Goal: Task Accomplishment & Management: Complete application form

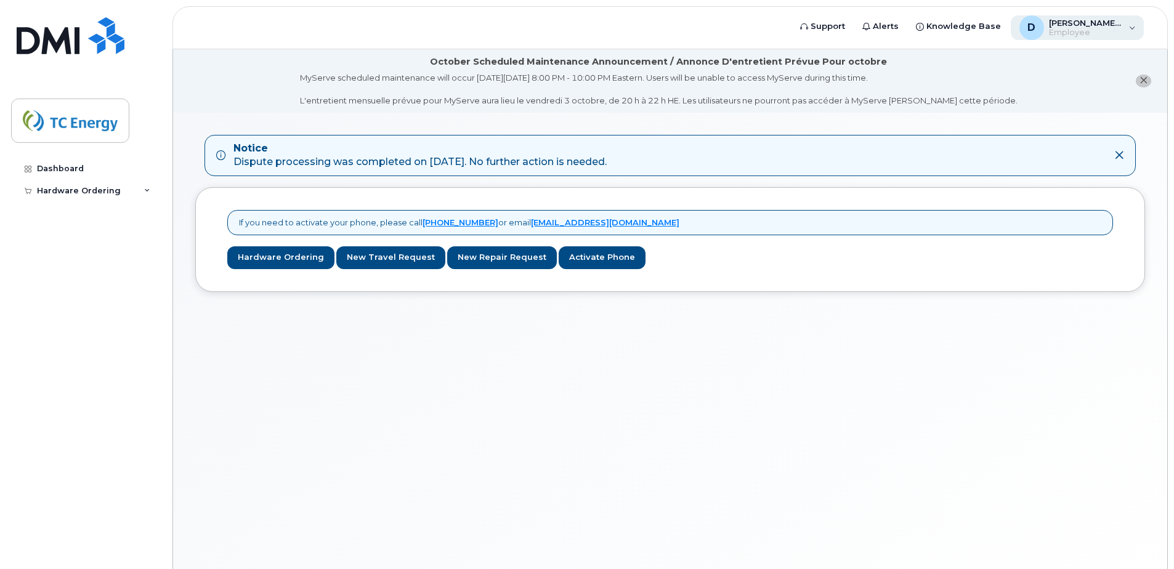
click at [1132, 31] on div "D [PERSON_NAME][EMAIL_ADDRESS][DOMAIN_NAME] Employee" at bounding box center [1078, 27] width 134 height 25
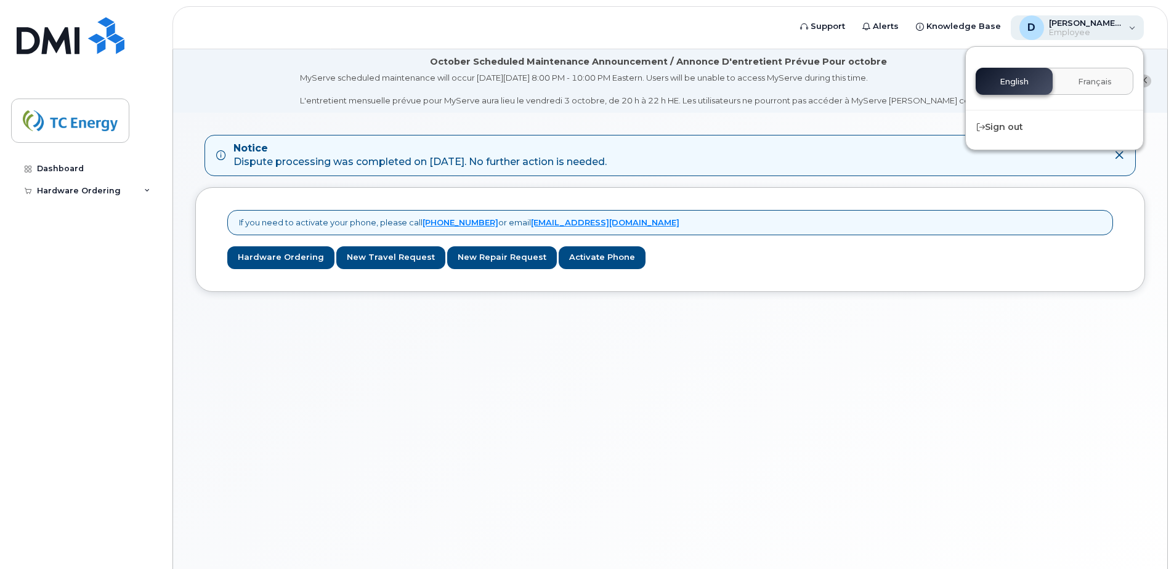
click at [1132, 31] on div "D [PERSON_NAME][EMAIL_ADDRESS][DOMAIN_NAME] Employee" at bounding box center [1078, 27] width 134 height 25
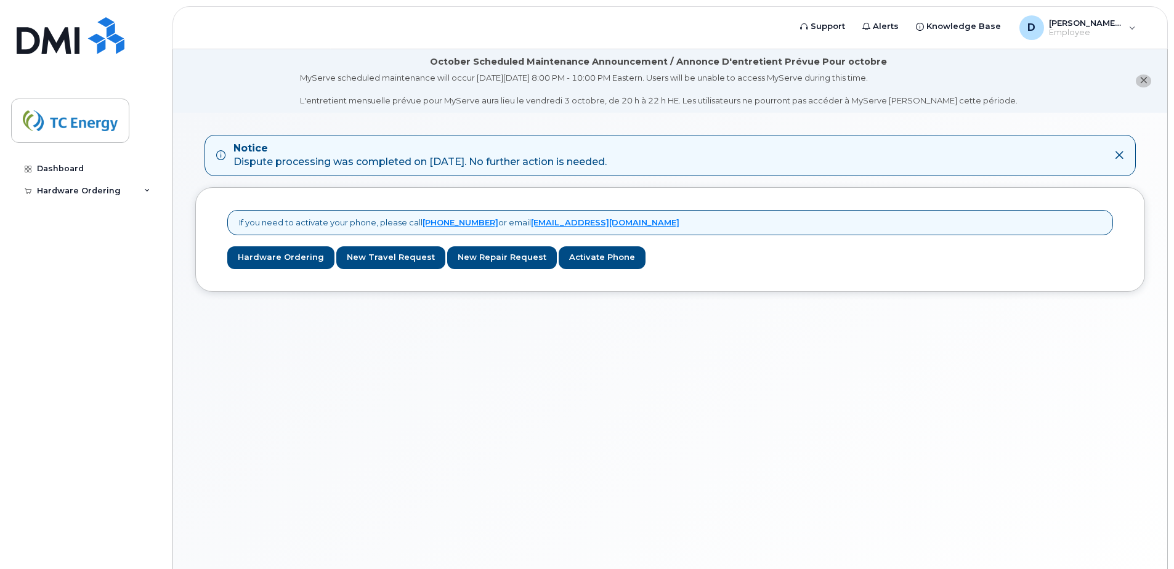
drag, startPoint x: 840, startPoint y: 511, endPoint x: 756, endPoint y: 480, distance: 89.2
click at [838, 508] on div "Notice Dispute processing was completed on Sep 12, 2025. No further action is n…" at bounding box center [670, 356] width 994 height 487
click at [76, 171] on div "Dashboard" at bounding box center [60, 169] width 47 height 10
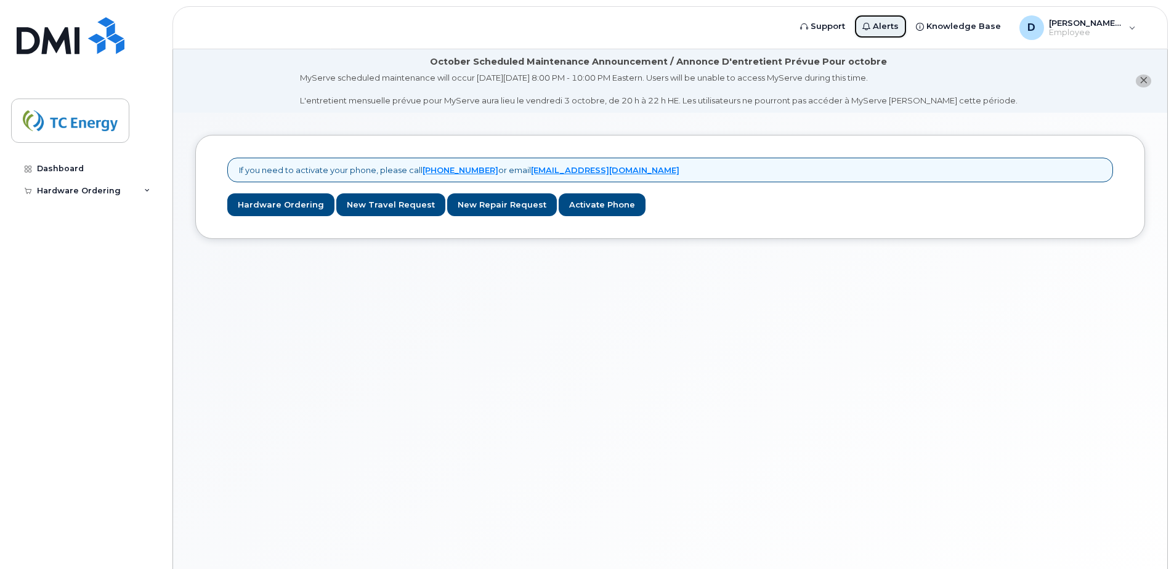
click at [891, 28] on span "Alerts" at bounding box center [886, 26] width 26 height 12
click at [1131, 25] on div "D [PERSON_NAME][EMAIL_ADDRESS][DOMAIN_NAME] Employee" at bounding box center [1078, 27] width 134 height 25
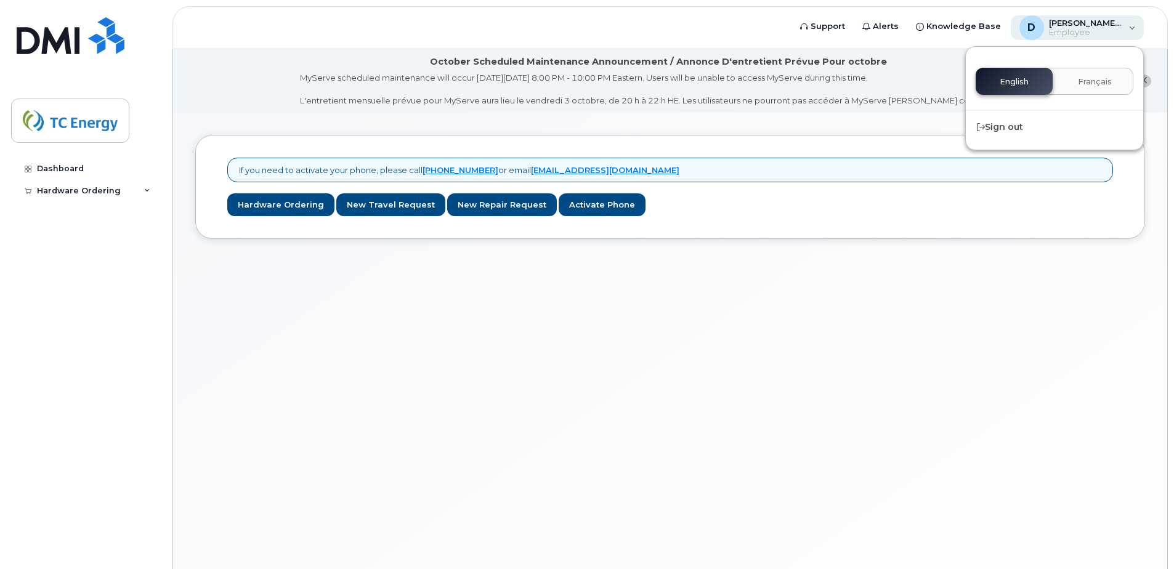
click at [1131, 25] on div "D [PERSON_NAME][EMAIL_ADDRESS][DOMAIN_NAME] Employee" at bounding box center [1078, 27] width 134 height 25
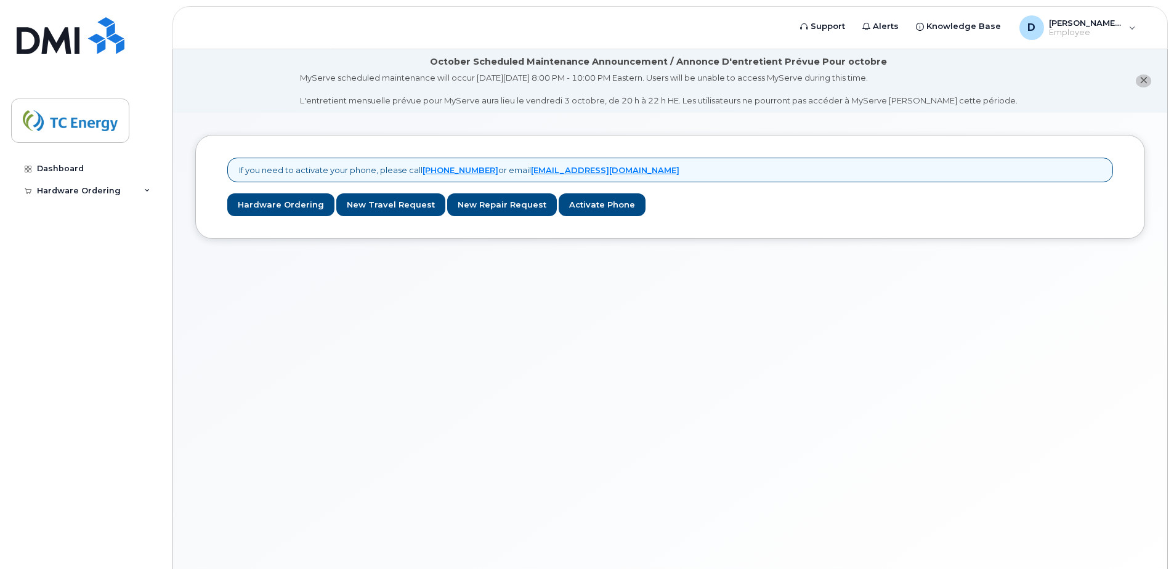
click at [1145, 77] on icon "close notification" at bounding box center [1143, 80] width 8 height 8
